Goal: Task Accomplishment & Management: Use online tool/utility

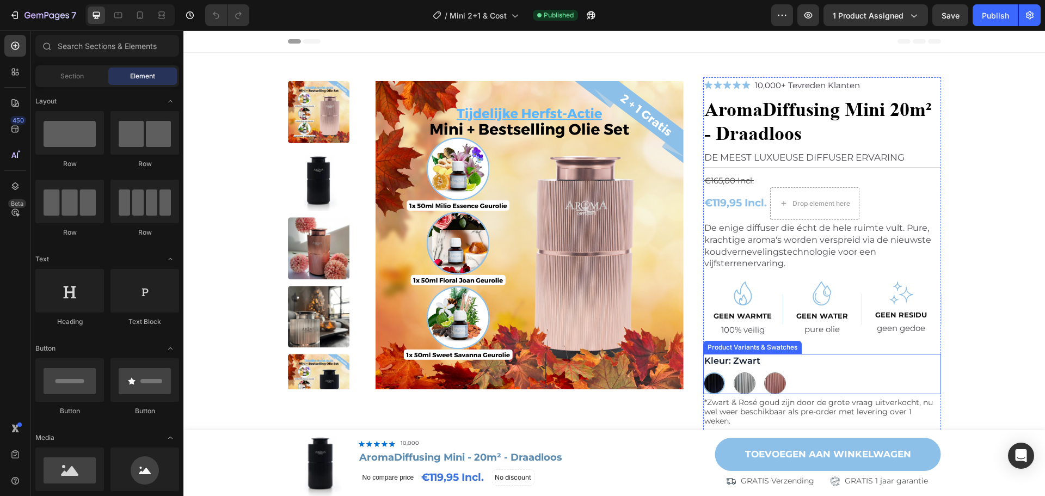
scroll to position [163, 0]
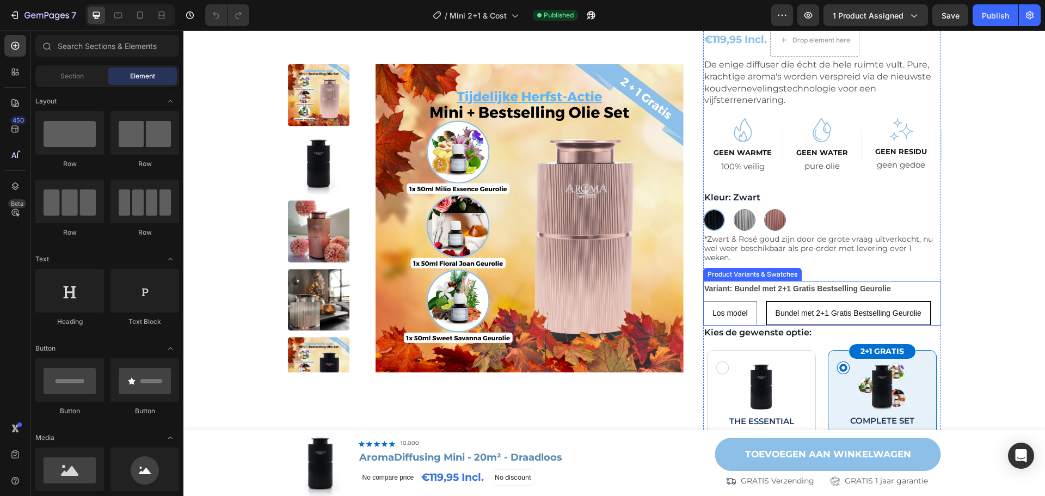
click at [812, 243] on p "*Zwart & Rosé goud zijn door de grote vraag uitverkocht, nu wel weer beschikbaa…" at bounding box center [822, 248] width 236 height 27
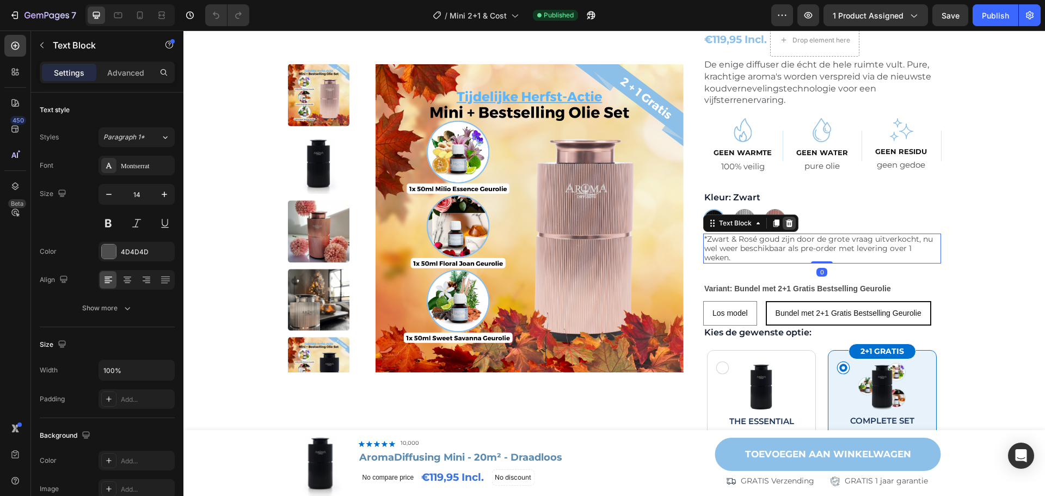
click at [785, 223] on icon at bounding box center [789, 223] width 9 height 9
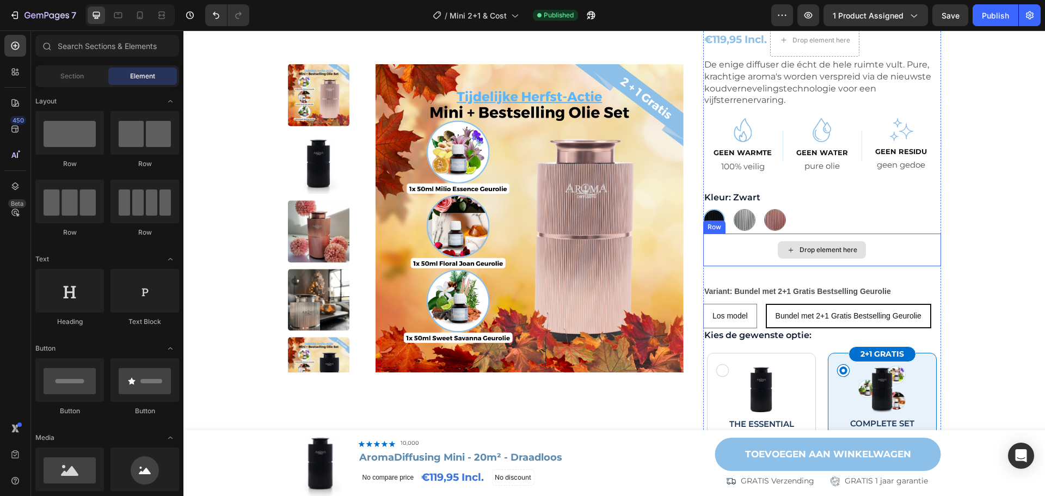
click at [891, 249] on div "Drop element here" at bounding box center [822, 249] width 238 height 33
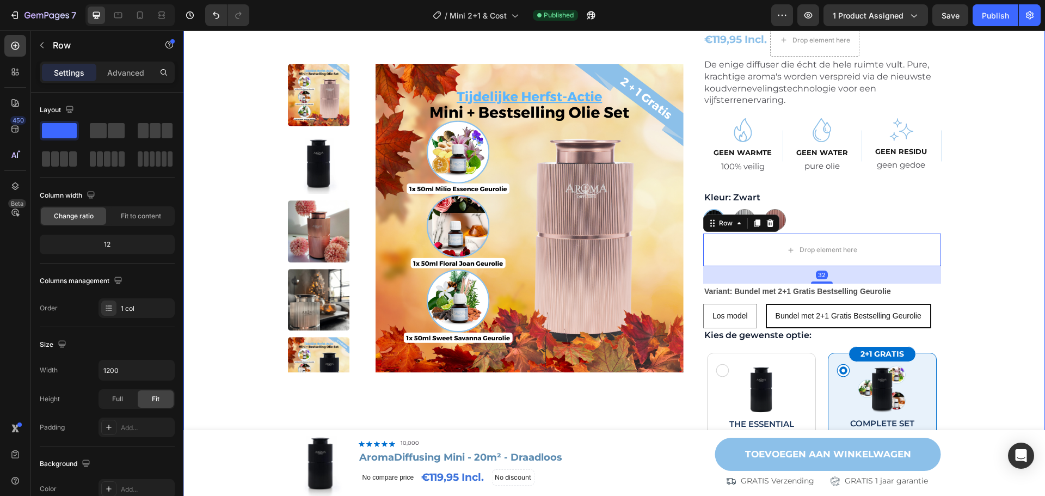
click at [1014, 256] on div "Product Images Row Image 10,000+ Tevreden Klanten Text Block Row Hero Banner Ar…" at bounding box center [614, 459] width 840 height 1090
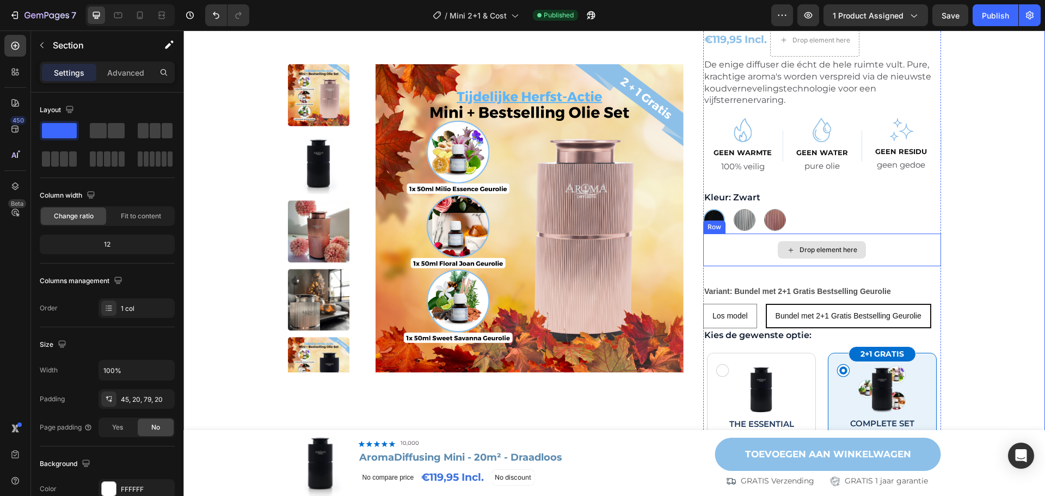
click at [904, 248] on div "Drop element here" at bounding box center [822, 249] width 238 height 33
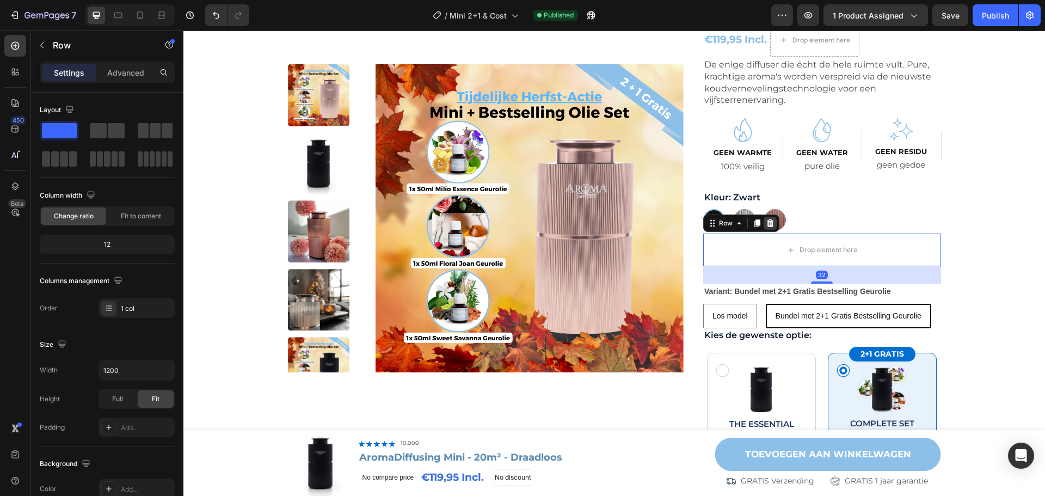
click at [767, 224] on icon at bounding box center [770, 223] width 7 height 8
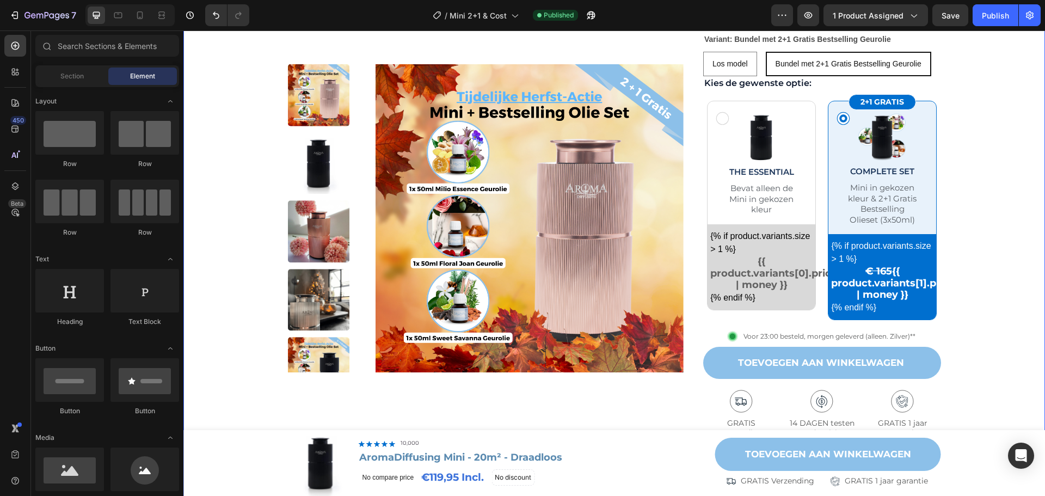
scroll to position [435, 0]
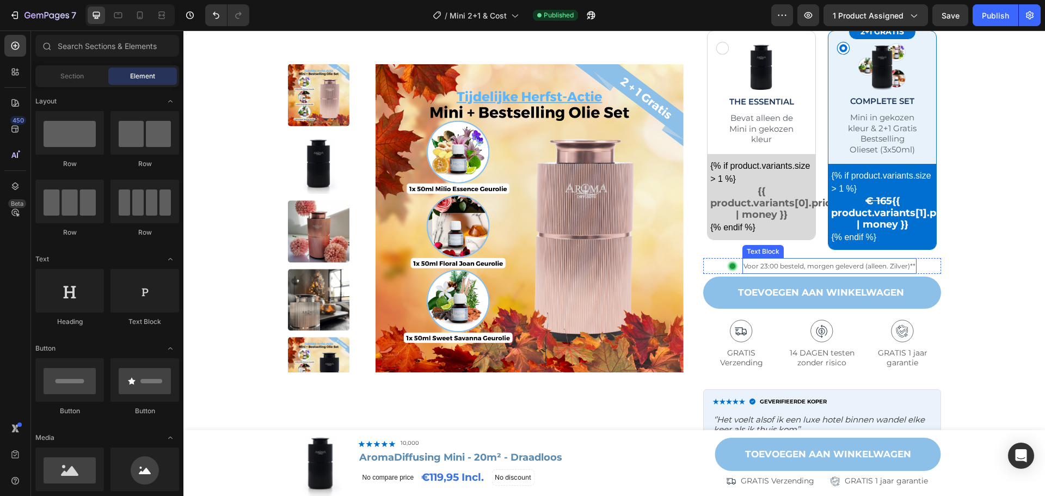
click at [892, 263] on span "Voor 23:00 besteld, morgen geleverd (alleen. Zilver)**" at bounding box center [829, 266] width 172 height 8
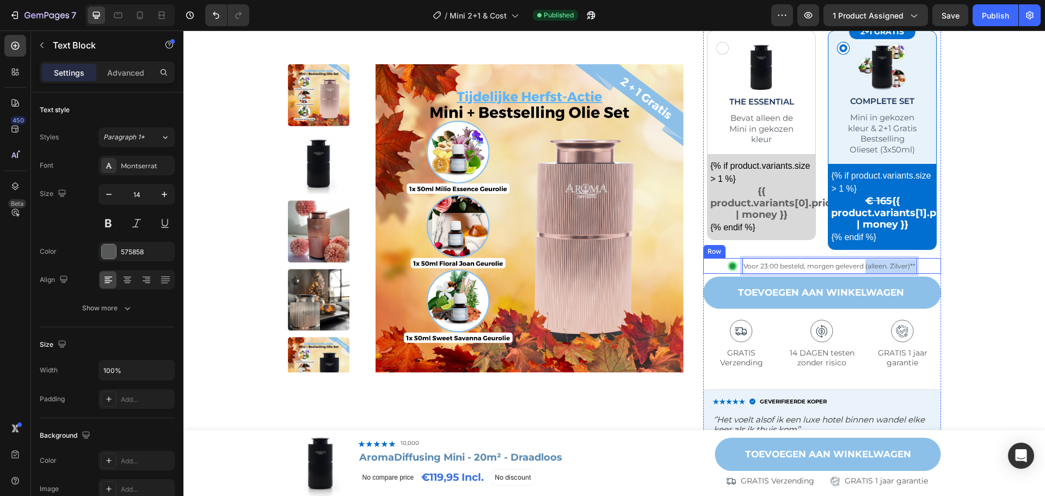
drag, startPoint x: 861, startPoint y: 263, endPoint x: 919, endPoint y: 263, distance: 57.7
click at [919, 263] on div "Image Voor 23:00 besteld, morgen geleverd (alleen. Zilver)** Text Block 0 Row" at bounding box center [822, 266] width 238 height 16
click at [961, 262] on div "Product Images Row Image 10,000+ Tevreden Klanten Text Block Row Hero Banner Ar…" at bounding box center [614, 162] width 840 height 1040
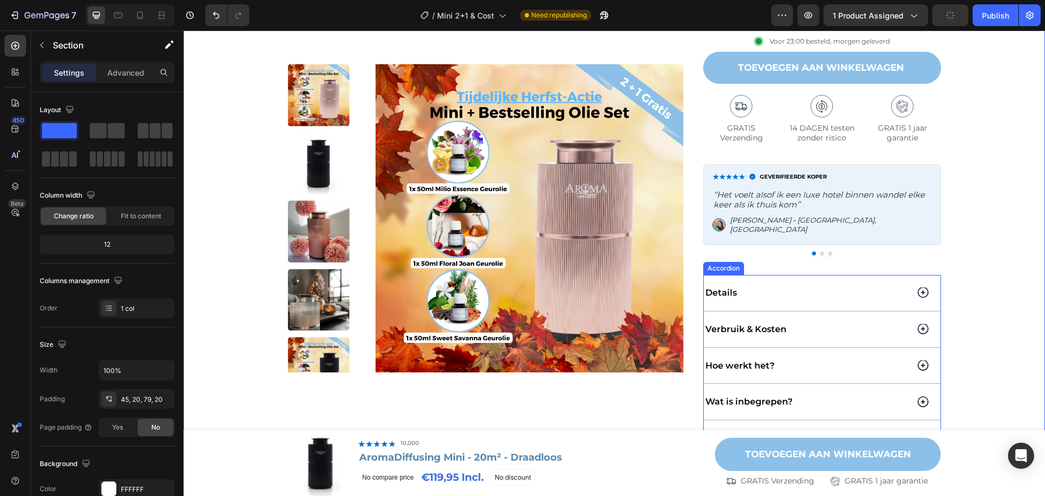
scroll to position [707, 0]
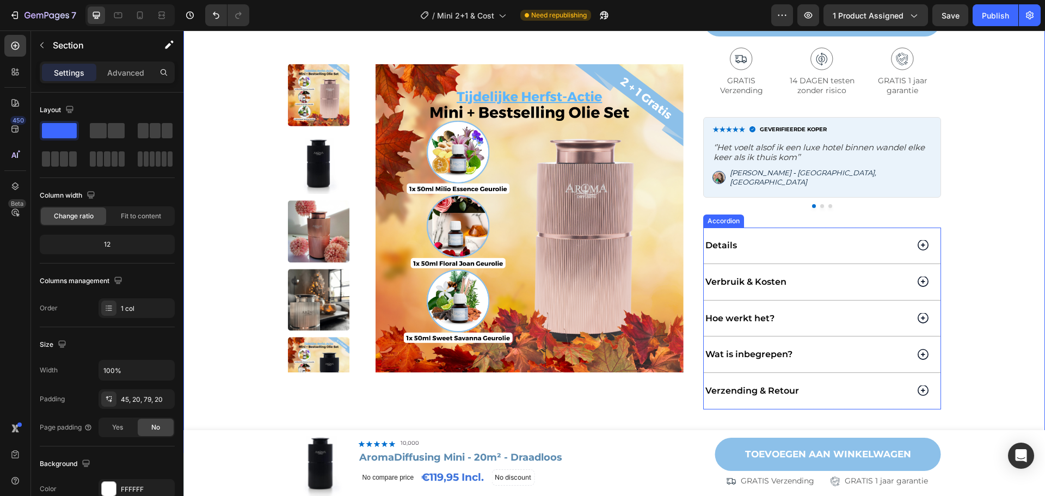
click at [901, 386] on div "Verzending & Retour" at bounding box center [806, 390] width 205 height 15
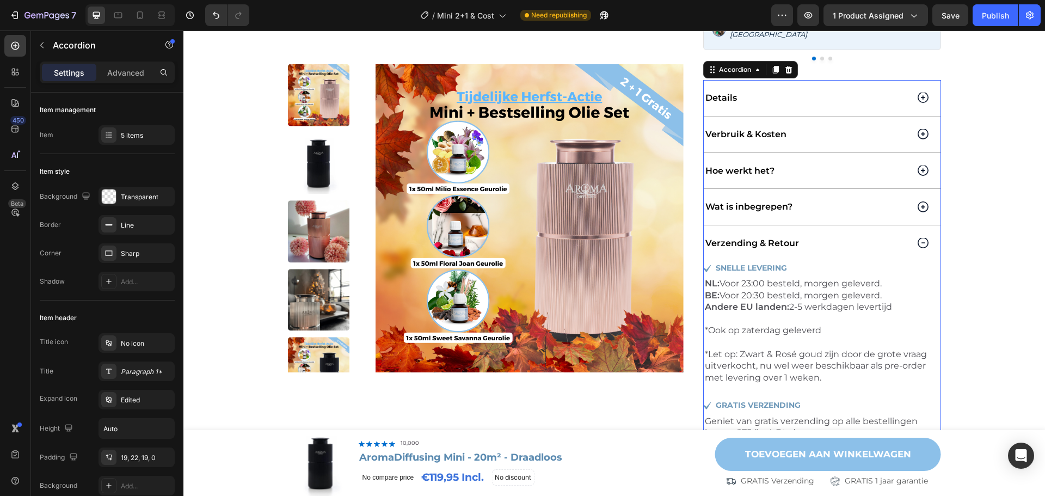
scroll to position [871, 0]
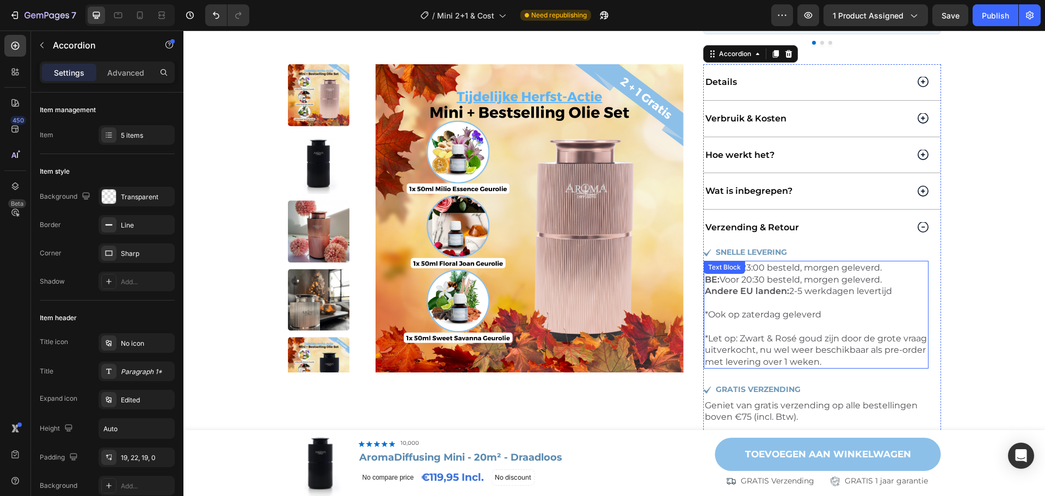
click at [825, 361] on div "NL: Voor 23:00 besteld, morgen geleverd. BE: Voor 20:30 besteld, morgen gelever…" at bounding box center [816, 315] width 225 height 108
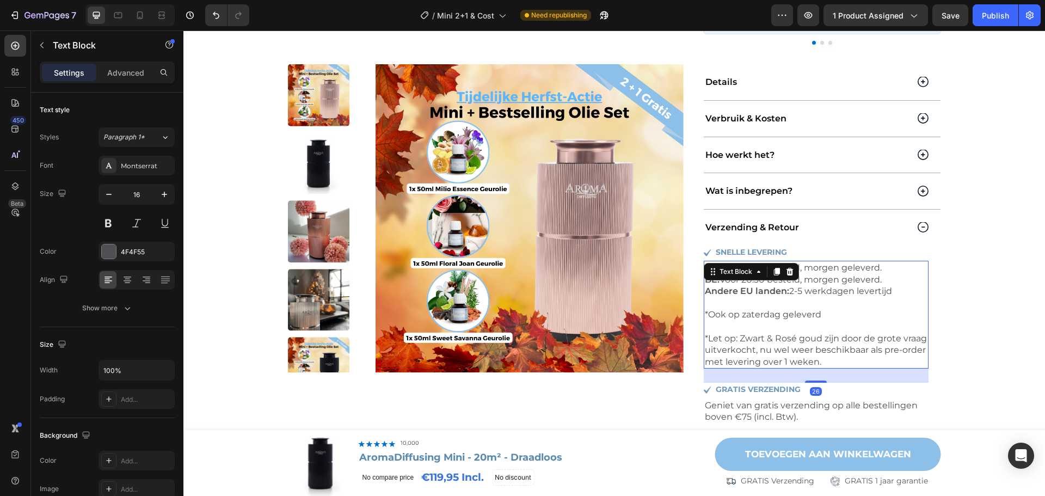
click at [852, 351] on p "*Ook op zaterdag geleverd *Let op: Zwart & Rosé goud zijn door de grote vraag u…" at bounding box center [816, 338] width 223 height 59
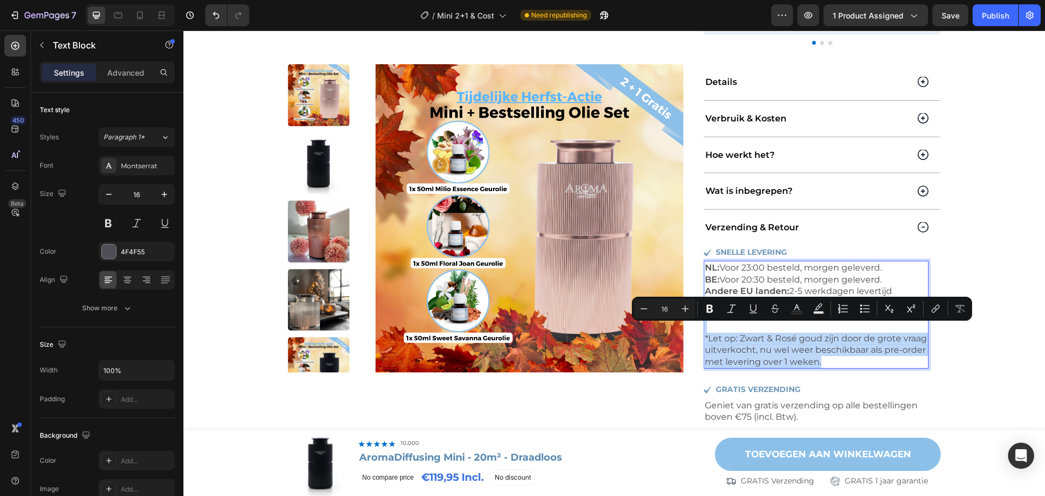
drag, startPoint x: 872, startPoint y: 353, endPoint x: 827, endPoint y: 307, distance: 64.6
click at [827, 309] on p "*Ook op zaterdag geleverd *Let op: Zwart & Rosé goud zijn door de grote vraag u…" at bounding box center [816, 338] width 223 height 59
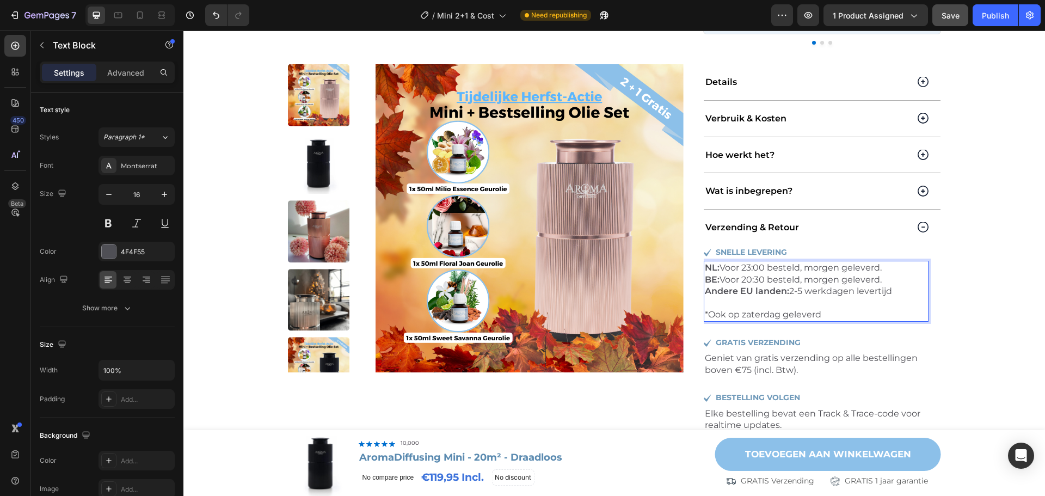
click at [947, 21] on div "Save" at bounding box center [950, 15] width 18 height 11
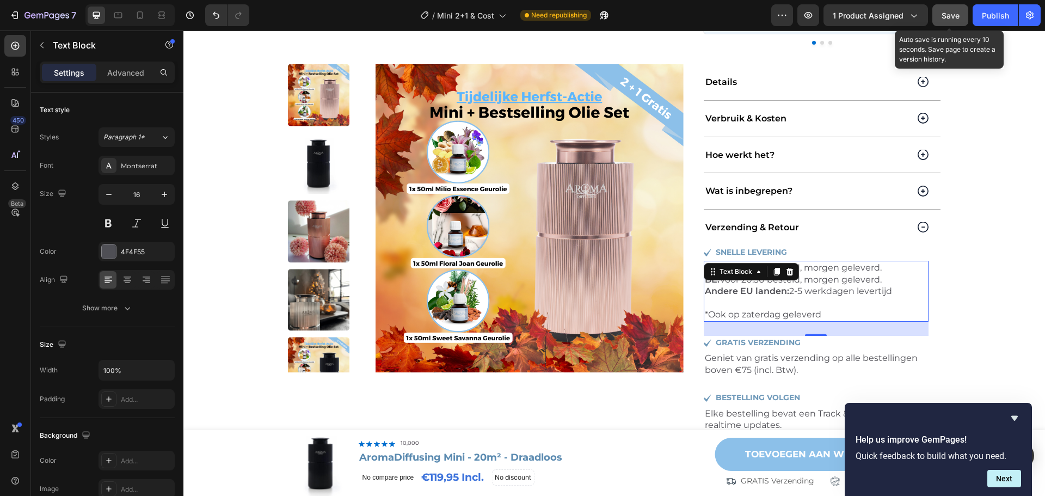
click at [957, 16] on span "Save" at bounding box center [950, 15] width 18 height 9
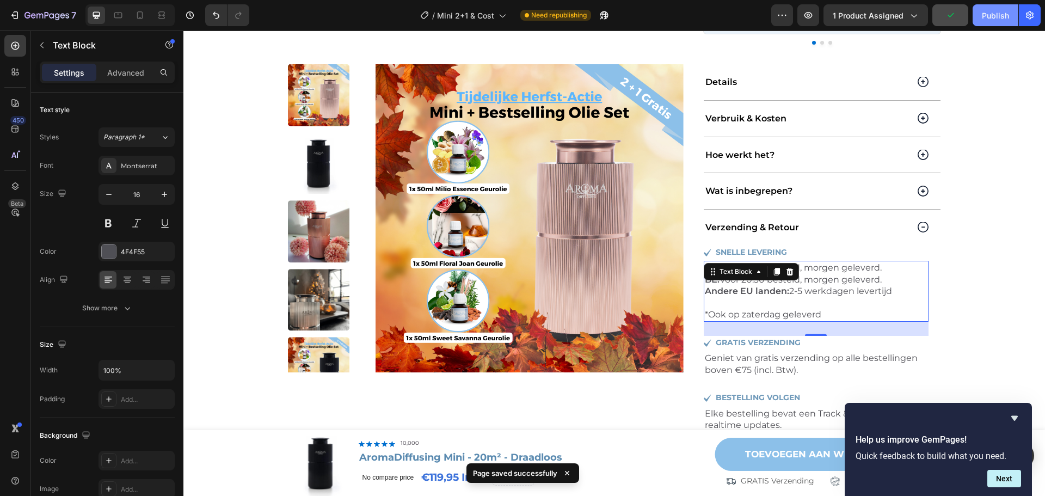
drag, startPoint x: 984, startPoint y: 18, endPoint x: 800, endPoint y: 2, distance: 184.0
click at [984, 18] on div "Publish" at bounding box center [995, 15] width 27 height 11
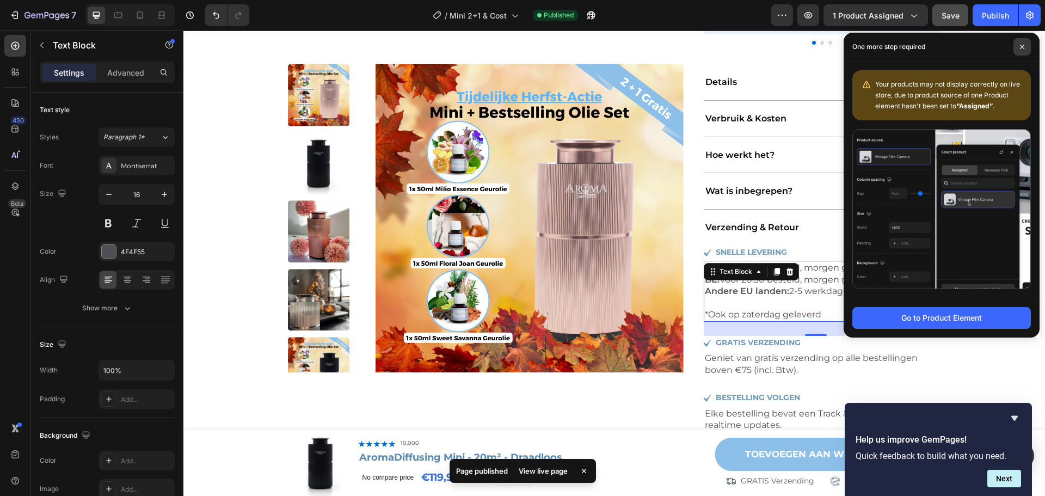
click at [1023, 45] on icon at bounding box center [1022, 47] width 4 height 4
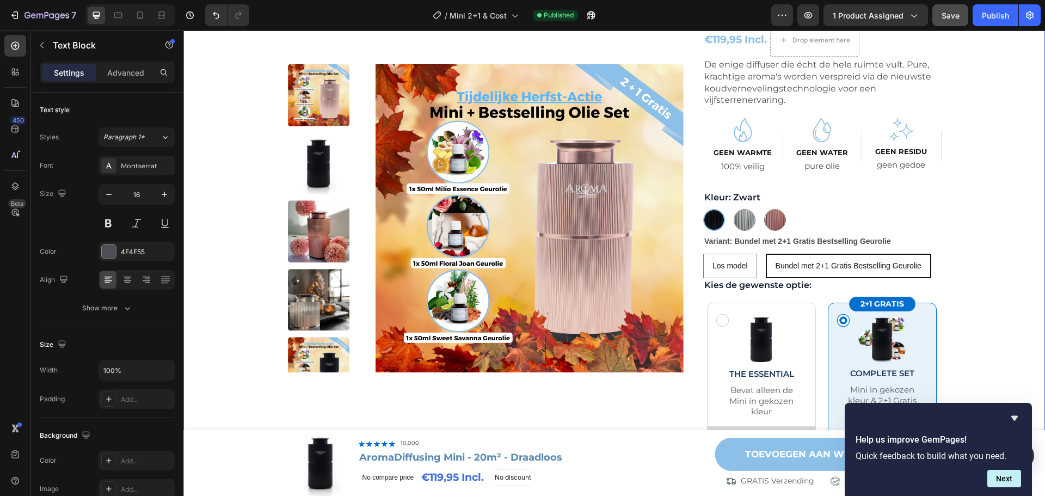
scroll to position [0, 0]
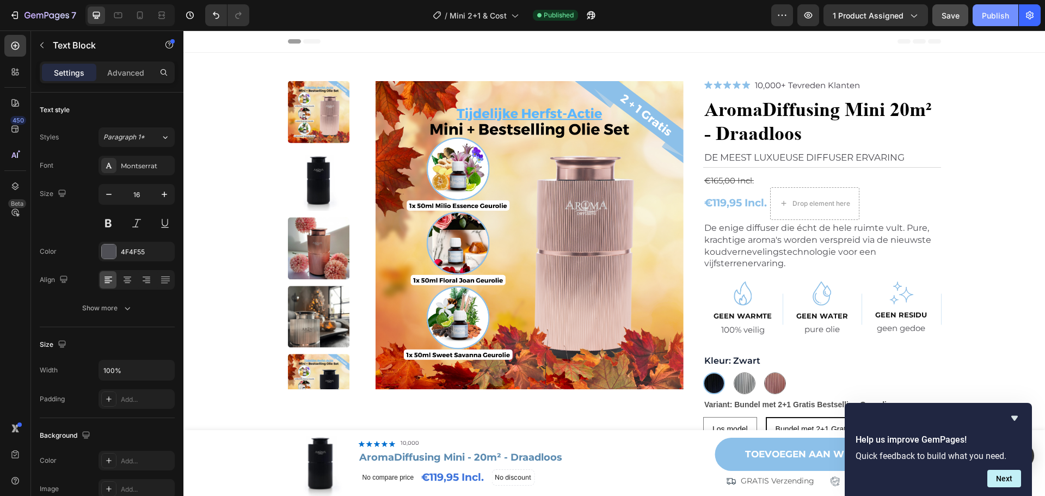
click at [990, 14] on div "Publish" at bounding box center [995, 15] width 27 height 11
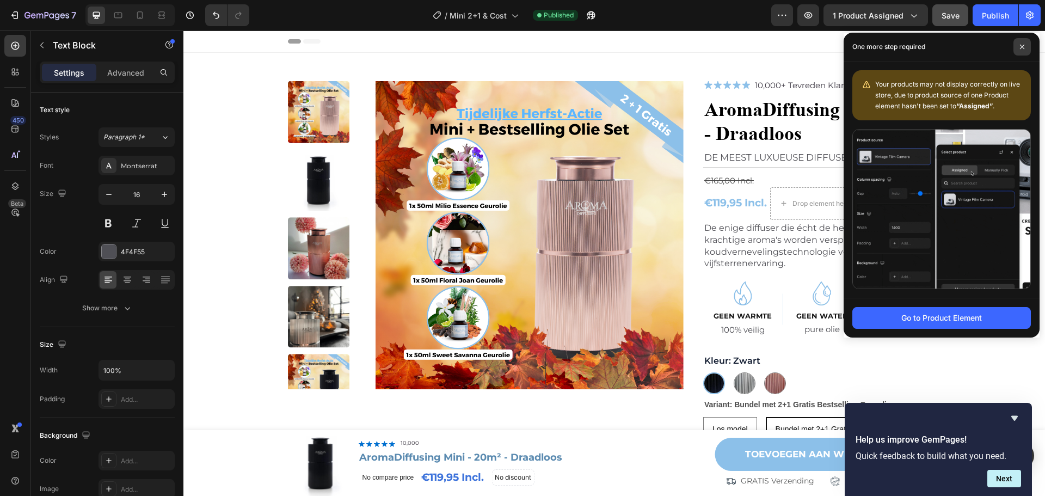
click at [1016, 44] on span at bounding box center [1021, 46] width 17 height 17
